Goal: Information Seeking & Learning: Learn about a topic

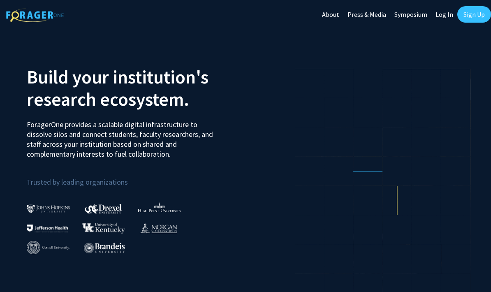
click at [444, 18] on link "Log In" at bounding box center [444, 14] width 26 height 29
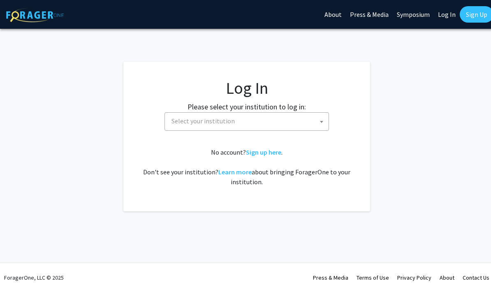
click at [260, 121] on span "Select your institution" at bounding box center [248, 121] width 160 height 17
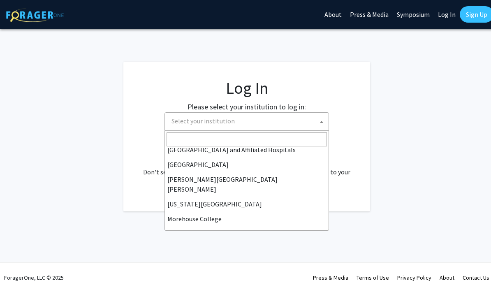
scroll to position [140, 0]
select select "1"
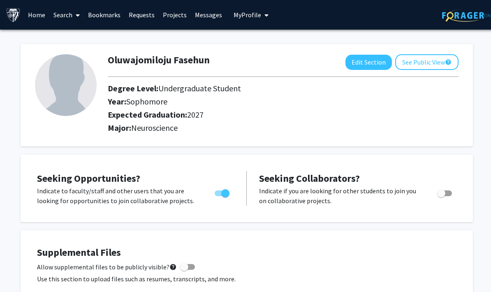
click at [363, 57] on button "Edit Section" at bounding box center [368, 62] width 46 height 15
select select "sophomore"
select select "2027"
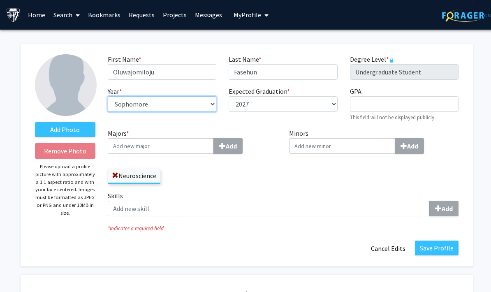
click at [203, 103] on select "--- First-year Sophomore Junior Senior Postbaccalaureate Certificate" at bounding box center [162, 104] width 109 height 16
select select "junior"
click at [443, 245] on button "Save Profile" at bounding box center [437, 247] width 44 height 15
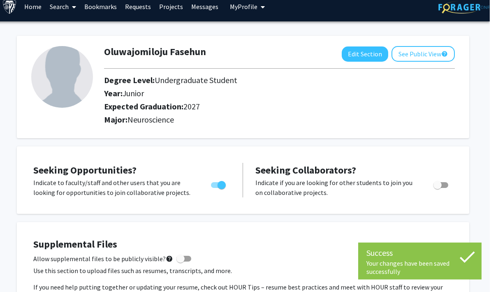
scroll to position [0, 2]
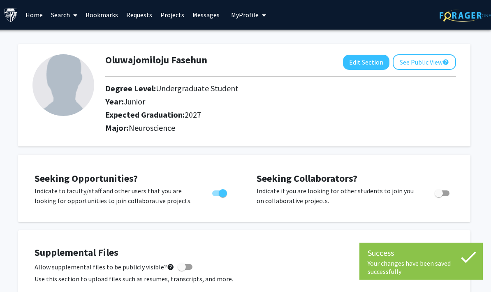
click at [62, 16] on link "Search" at bounding box center [64, 14] width 35 height 29
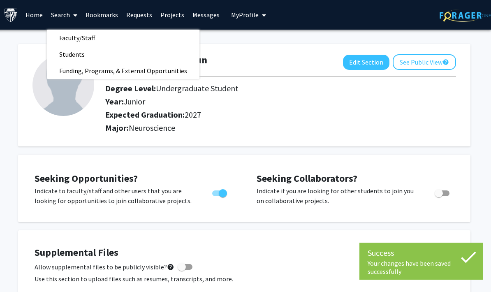
click at [110, 35] on link "Faculty/Staff" at bounding box center [123, 38] width 152 height 12
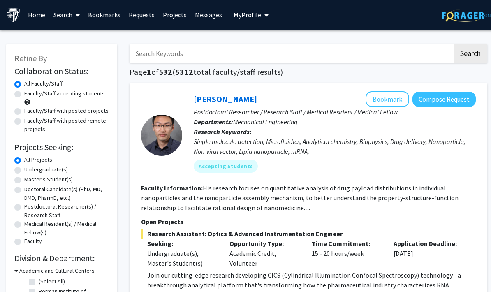
click at [227, 58] on input "Search Keywords" at bounding box center [290, 53] width 323 height 19
type input "Neuroscience, robotics"
click at [470, 53] on button "Search" at bounding box center [470, 53] width 34 height 19
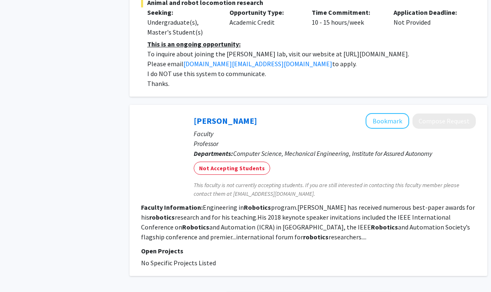
scroll to position [1653, 0]
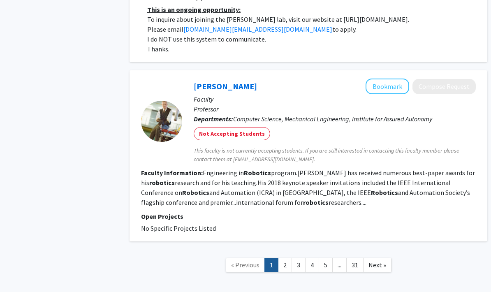
click at [287, 258] on link "2" at bounding box center [285, 265] width 14 height 14
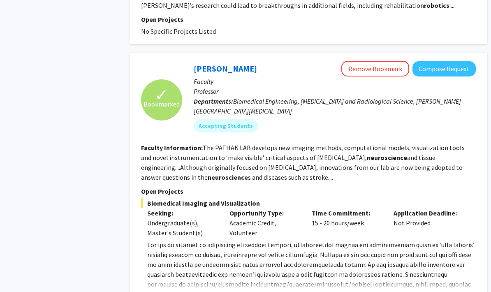
scroll to position [614, 0]
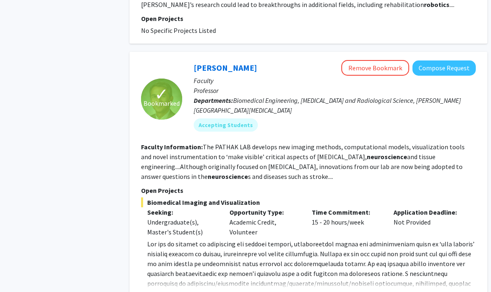
click at [413, 291] on div "✓ Bookmarked Arvind Pathak Remove Bookmark Compose Request Faculty Professor De…" at bounding box center [308, 181] width 358 height 258
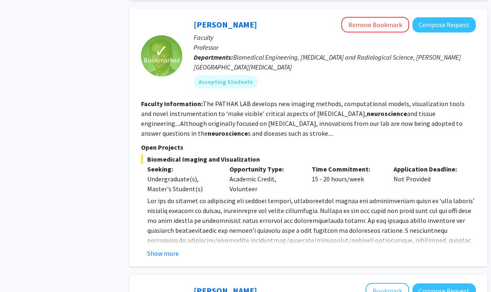
scroll to position [658, 0]
click at [166, 248] on button "Show more" at bounding box center [163, 253] width 32 height 10
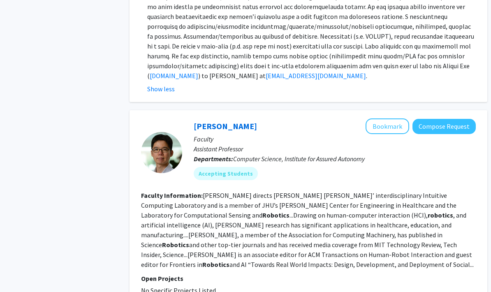
scroll to position [871, 0]
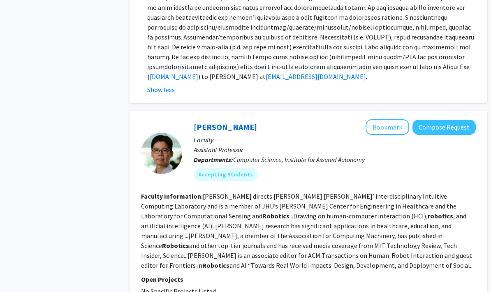
click at [398, 232] on fg-read-more "Huang directs Johns Hopkins’ interdisciplinary Intuitive Computing Laboratory a…" at bounding box center [307, 230] width 333 height 77
click at [240, 122] on link "Chien-Ming Huang" at bounding box center [225, 127] width 63 height 10
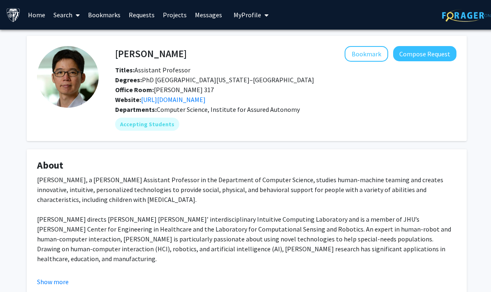
scroll to position [6, 0]
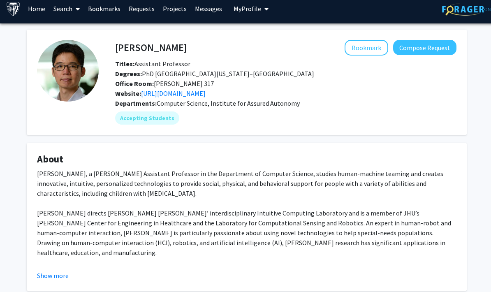
click at [68, 268] on fg-read-more "Chien-Ming Huang, a John C. Malone Assistant Professor in the Department of Com…" at bounding box center [246, 225] width 419 height 112
click at [58, 275] on button "Show more" at bounding box center [53, 275] width 32 height 10
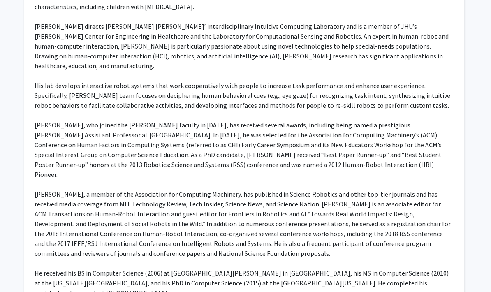
scroll to position [193, 0]
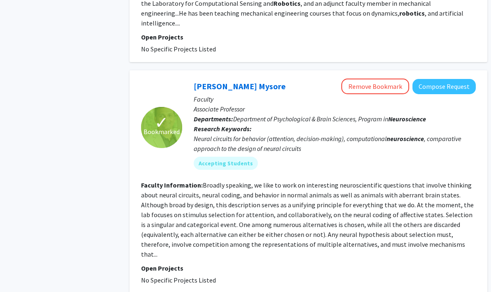
scroll to position [1649, 0]
click at [221, 81] on link "Shreesh Mysore" at bounding box center [240, 86] width 92 height 10
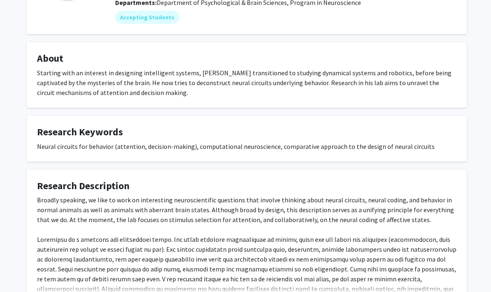
scroll to position [108, 0]
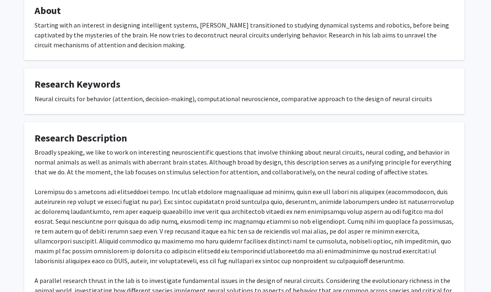
scroll to position [152, 2]
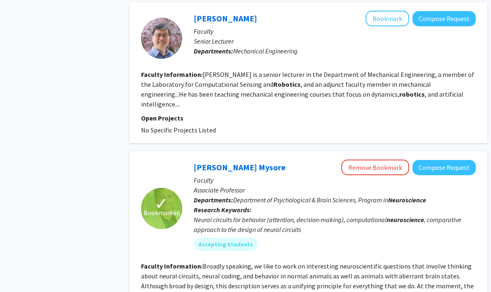
scroll to position [1668, 0]
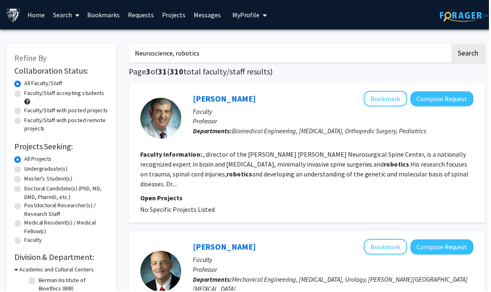
click at [85, 92] on label "Faculty/Staff accepting students" at bounding box center [64, 93] width 81 height 9
click at [30, 92] on input "Faculty/Staff accepting students" at bounding box center [26, 91] width 5 height 5
radio input "true"
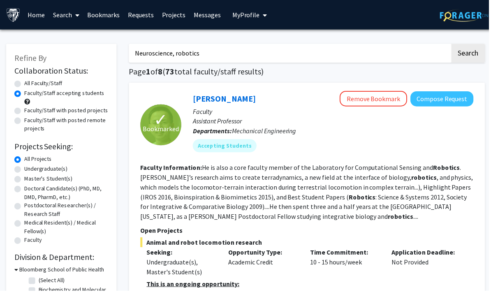
click at [211, 51] on input "Neuroscience, robotics" at bounding box center [290, 53] width 323 height 19
type input "Neuroscience"
click at [470, 53] on button "Search" at bounding box center [470, 53] width 34 height 19
radio input "true"
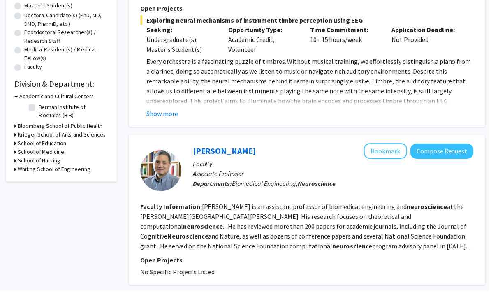
scroll to position [174, 0]
click at [289, 224] on fg-read-more "Kechen Zhang is an assistant professor of biomedical engineering and neuroscien…" at bounding box center [307, 227] width 332 height 48
click at [233, 149] on link "Kechen Zhang" at bounding box center [225, 151] width 63 height 10
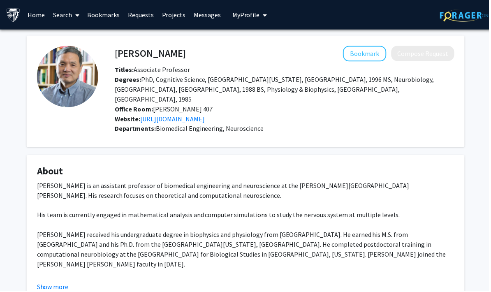
click at [66, 268] on div "Dr. Kechen Zhang is an assistant professor of biomedical engineering and neuros…" at bounding box center [246, 245] width 419 height 128
click at [66, 283] on button "Show more" at bounding box center [53, 288] width 32 height 10
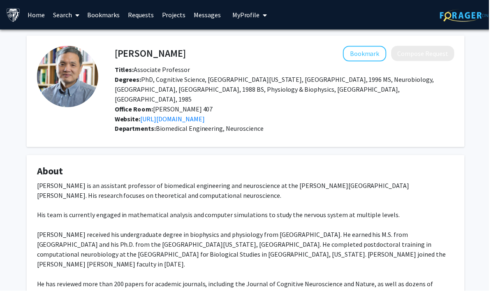
click at [197, 115] on link "https://pages.jh.edu/kechen/" at bounding box center [173, 119] width 65 height 8
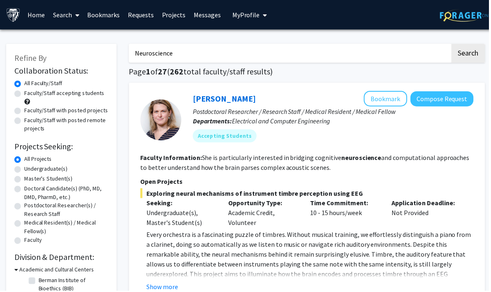
click at [84, 93] on label "Faculty/Staff accepting students" at bounding box center [64, 93] width 81 height 9
click at [30, 93] on input "Faculty/Staff accepting students" at bounding box center [26, 91] width 5 height 5
radio input "true"
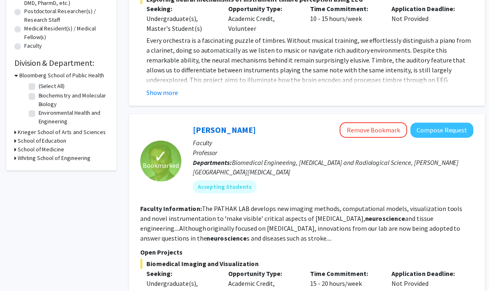
scroll to position [195, 0]
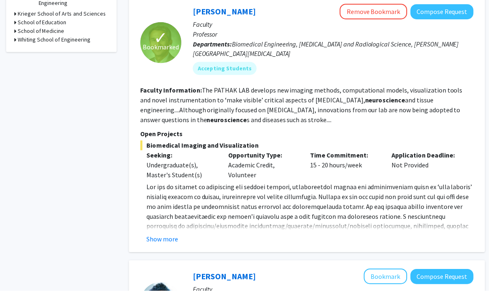
click at [160, 243] on button "Show more" at bounding box center [163, 240] width 32 height 10
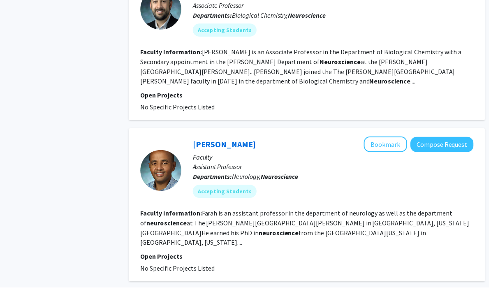
scroll to position [1686, 0]
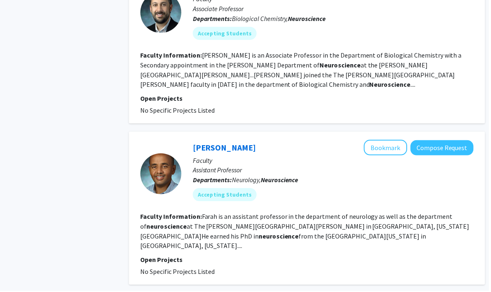
click at [217, 143] on link "Mohamed Farah" at bounding box center [225, 148] width 63 height 10
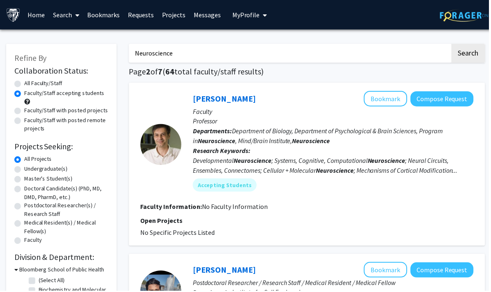
click at [233, 101] on link "Alfredo Kirkwood" at bounding box center [225, 99] width 63 height 10
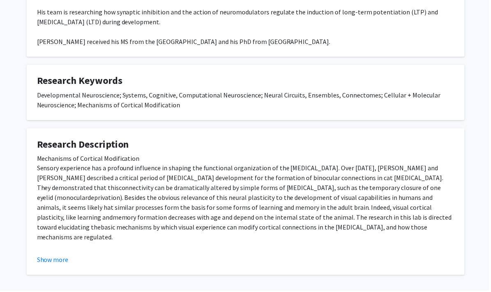
scroll to position [206, 0]
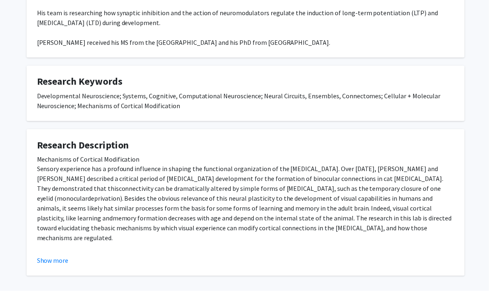
click at [46, 258] on button "Show more" at bounding box center [53, 261] width 32 height 10
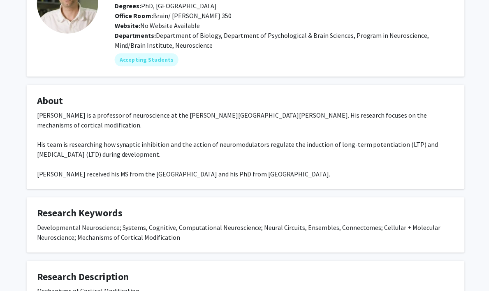
scroll to position [0, 0]
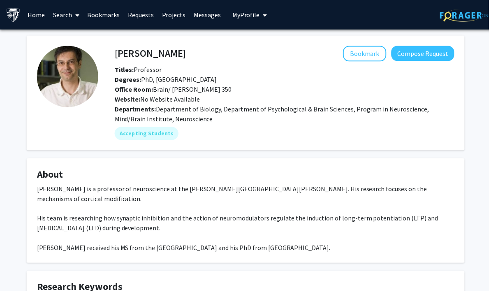
click at [370, 54] on button "Bookmark" at bounding box center [366, 54] width 44 height 16
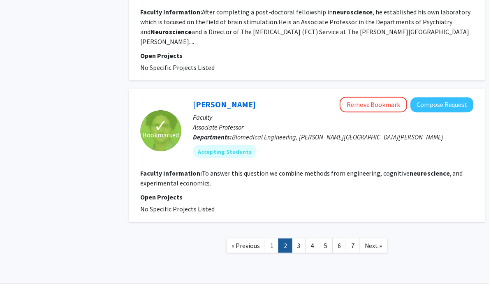
scroll to position [1432, 0]
